Goal: Information Seeking & Learning: Learn about a topic

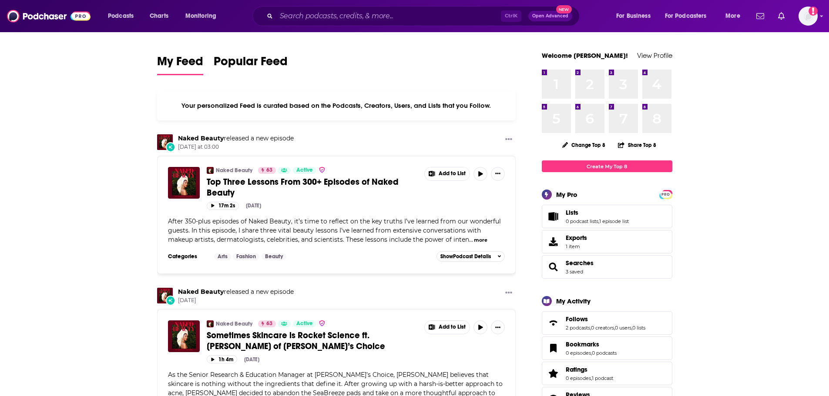
drag, startPoint x: 437, startPoint y: 6, endPoint x: 424, endPoint y: 15, distance: 16.2
click at [436, 6] on div "Podcasts Charts Monitoring Ctrl K Open Advanced New For Business For Podcasters…" at bounding box center [414, 16] width 829 height 32
click at [422, 16] on input "Search podcasts, credits, & more..." at bounding box center [388, 16] width 224 height 14
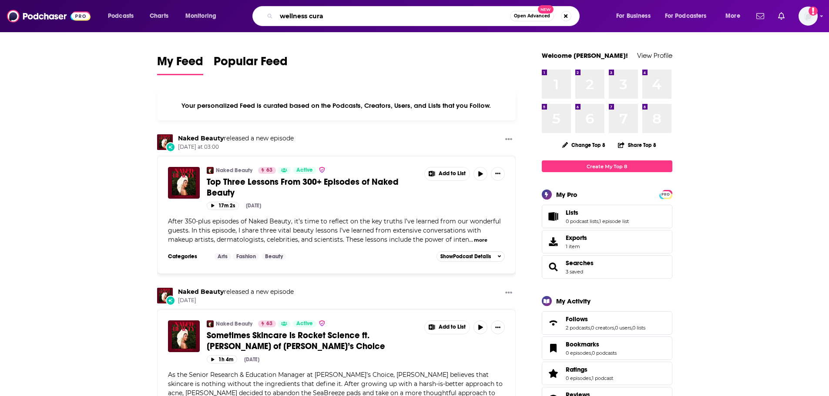
click at [399, 18] on input "wellness cura" at bounding box center [393, 16] width 234 height 14
type input "wellness curated"
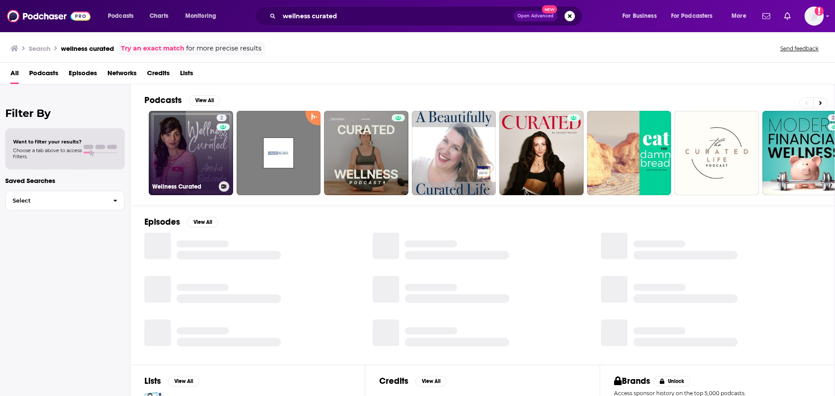
click at [182, 166] on link "2 Wellness Curated" at bounding box center [191, 153] width 84 height 84
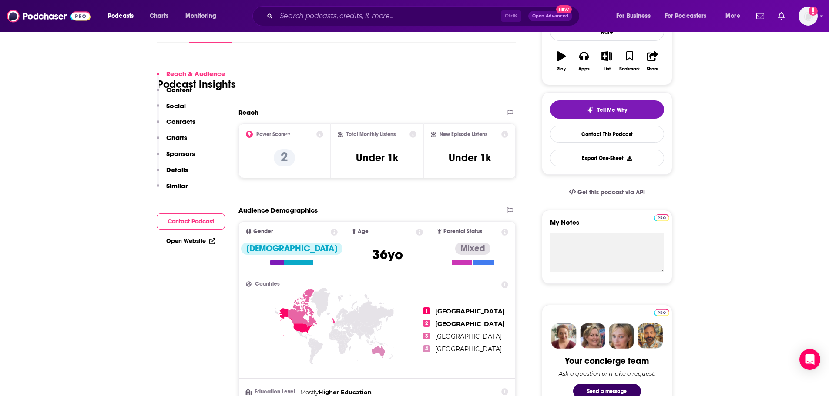
scroll to position [174, 0]
